Goal: Task Accomplishment & Management: Use online tool/utility

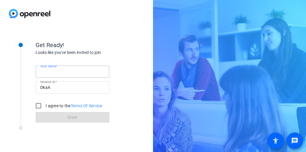
click at [72, 73] on input "Your name" at bounding box center [72, 71] width 65 height 7
type input "[PERSON_NAME]"
click at [38, 106] on input "I agree to the Terms Of Service" at bounding box center [39, 106] width 12 height 12
checkbox input "true"
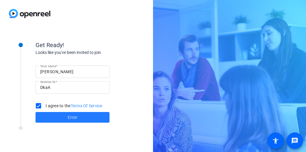
click at [78, 115] on span at bounding box center [73, 117] width 74 height 14
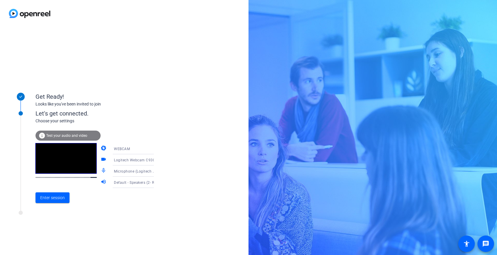
click at [60, 134] on span "Test your audio and video" at bounding box center [66, 136] width 41 height 4
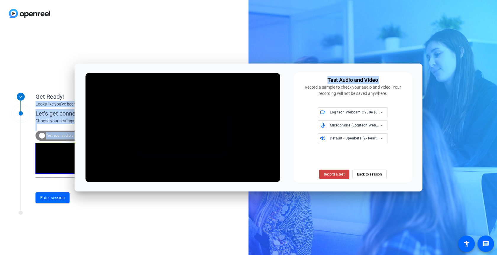
drag, startPoint x: 302, startPoint y: 70, endPoint x: 294, endPoint y: 60, distance: 13.1
click at [295, 59] on body "Accessibility Screen-Reader Guide, Feedback, and Issue Reporting | New window G…" at bounding box center [248, 127] width 497 height 255
click at [306, 152] on span "Record a test" at bounding box center [334, 174] width 21 height 5
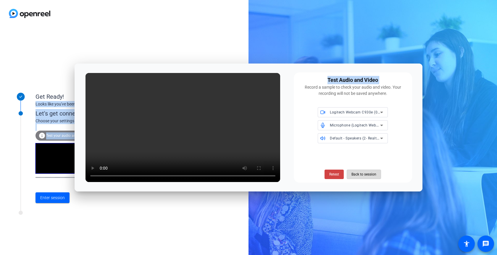
click at [306, 152] on span "Back to session" at bounding box center [364, 174] width 25 height 11
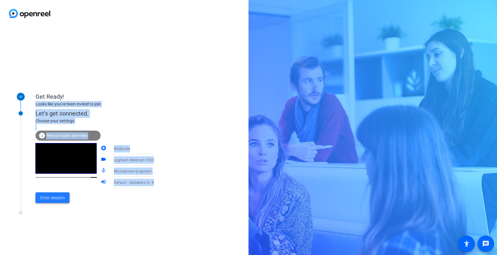
click at [49, 152] on span "Enter session" at bounding box center [52, 198] width 25 height 6
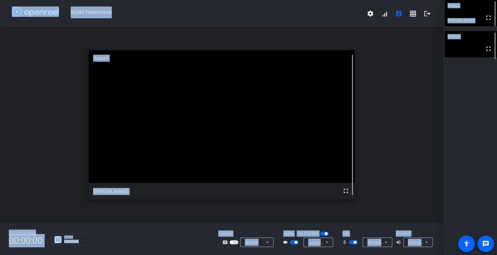
click at [163, 152] on div "Group Everyone" at bounding box center [130, 240] width 158 height 12
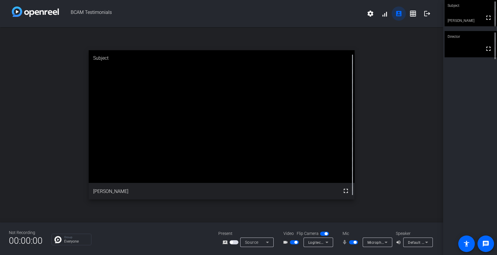
click at [306, 15] on mat-icon "account_box" at bounding box center [398, 13] width 7 height 7
click at [306, 13] on mat-icon "logout" at bounding box center [427, 13] width 7 height 7
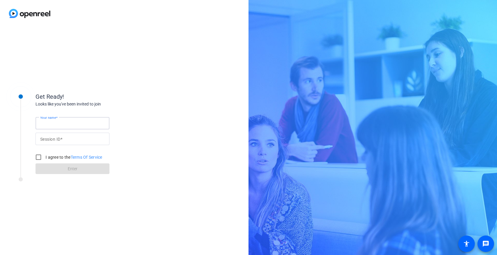
click at [68, 121] on input "Your name" at bounding box center [72, 123] width 65 height 7
type input "[PERSON_NAME]"
click at [54, 139] on mat-label "Session ID" at bounding box center [50, 139] width 20 height 5
click at [54, 139] on input "Session ID" at bounding box center [72, 139] width 65 height 7
click at [57, 140] on input "Session ID" at bounding box center [72, 139] width 65 height 7
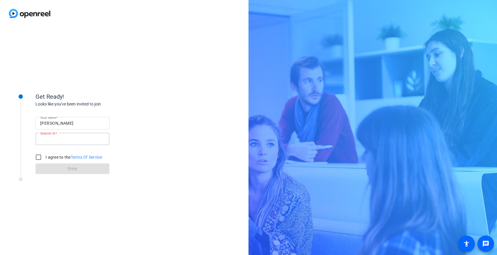
paste input "DkaA"
type input "DkaA"
click at [38, 152] on input "I agree to the Terms Of Service" at bounding box center [39, 158] width 12 height 12
checkbox input "true"
click at [78, 152] on span at bounding box center [73, 169] width 74 height 14
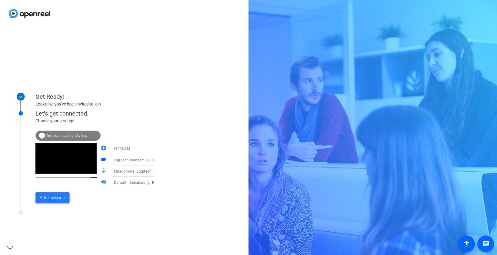
click at [57, 152] on span "Enter session" at bounding box center [52, 198] width 25 height 6
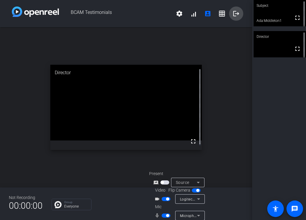
click at [233, 12] on mat-icon "logout" at bounding box center [236, 13] width 7 height 7
